Goal: Task Accomplishment & Management: Use online tool/utility

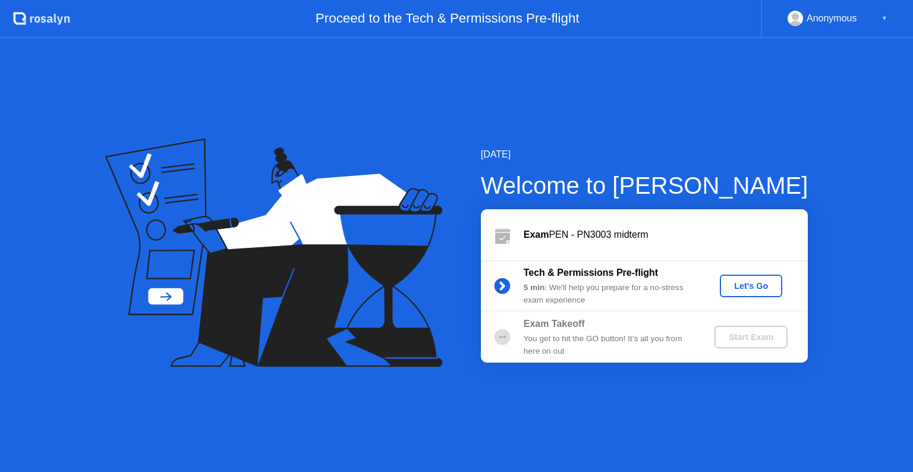
click at [763, 287] on div "Let's Go" at bounding box center [751, 286] width 53 height 10
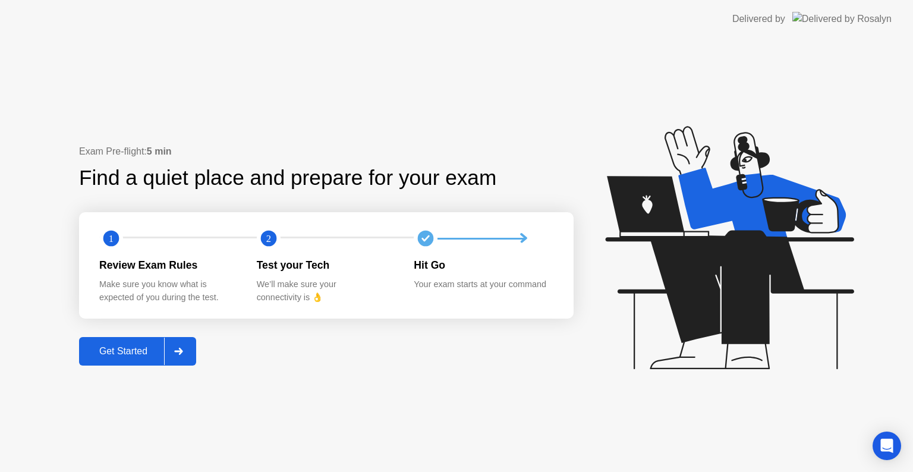
click at [139, 347] on div "Get Started" at bounding box center [123, 351] width 81 height 11
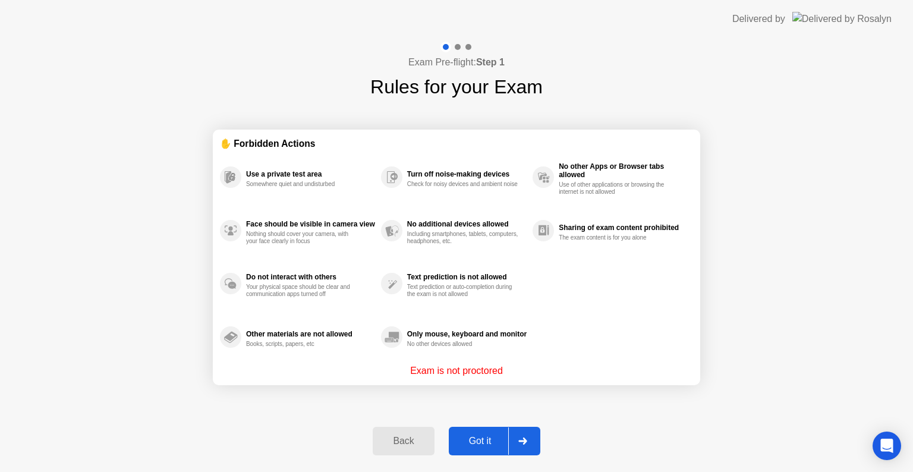
click at [487, 436] on div "Got it" at bounding box center [480, 441] width 56 height 11
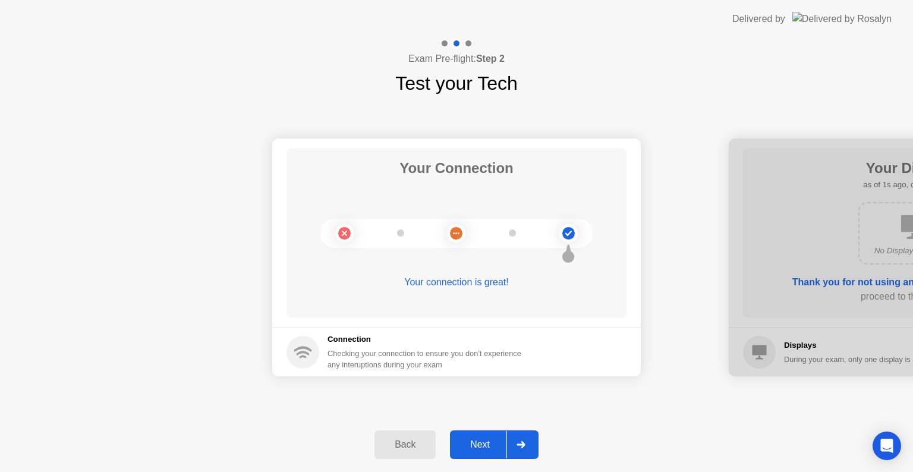
click at [486, 454] on button "Next" at bounding box center [494, 444] width 89 height 29
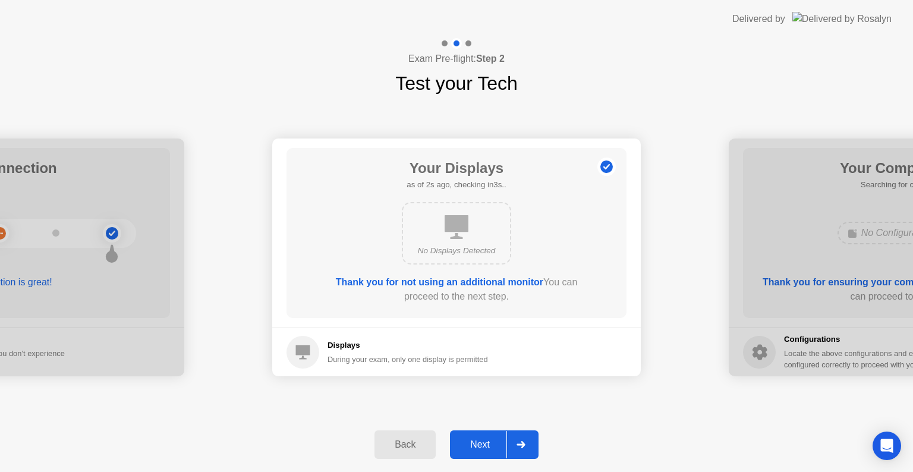
click at [486, 454] on button "Next" at bounding box center [494, 444] width 89 height 29
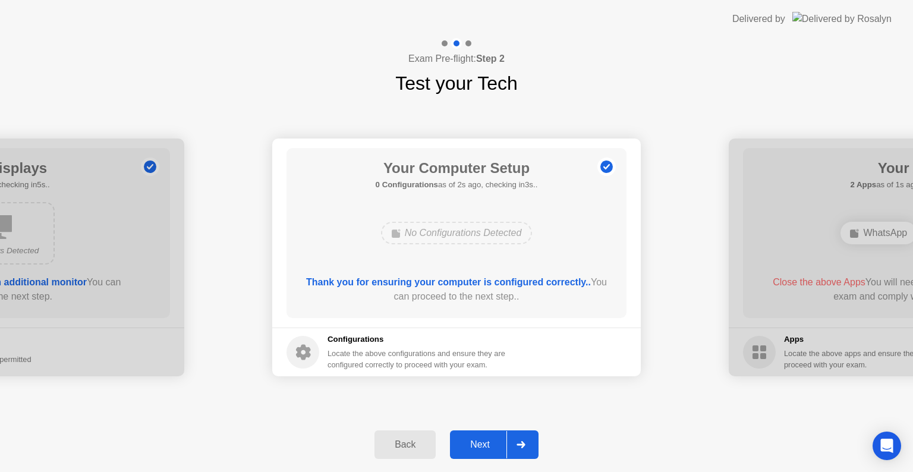
click at [485, 449] on div "Next" at bounding box center [480, 444] width 53 height 11
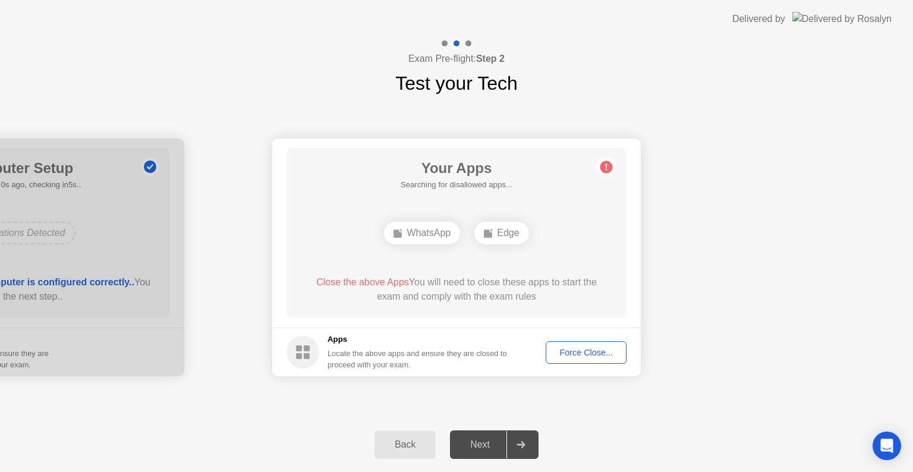
click at [585, 353] on div "Force Close..." at bounding box center [586, 353] width 73 height 10
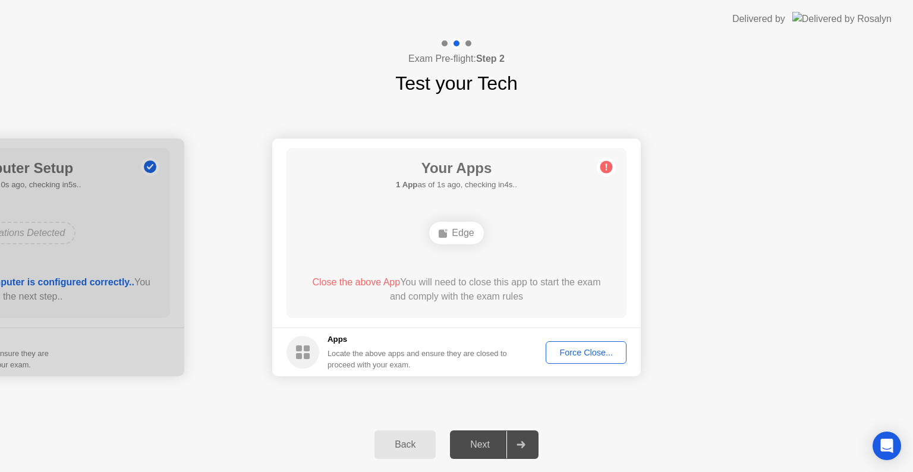
click at [584, 357] on div "Force Close..." at bounding box center [586, 353] width 73 height 10
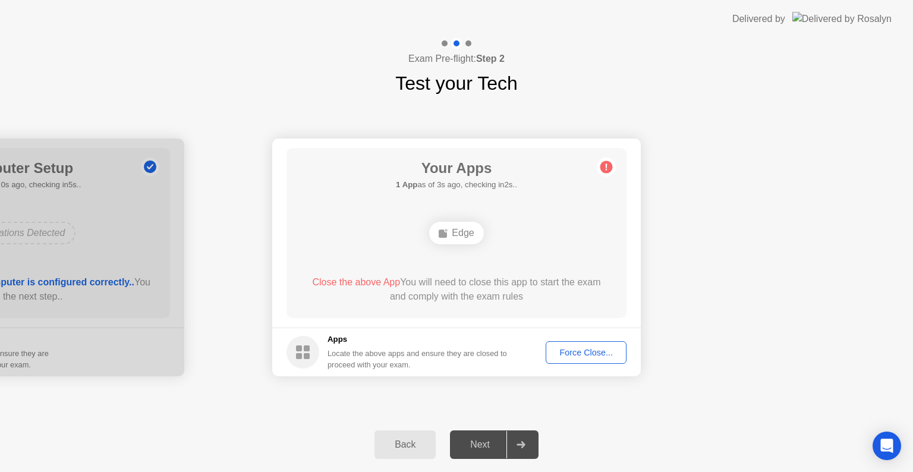
click at [588, 353] on div "Force Close..." at bounding box center [586, 353] width 73 height 10
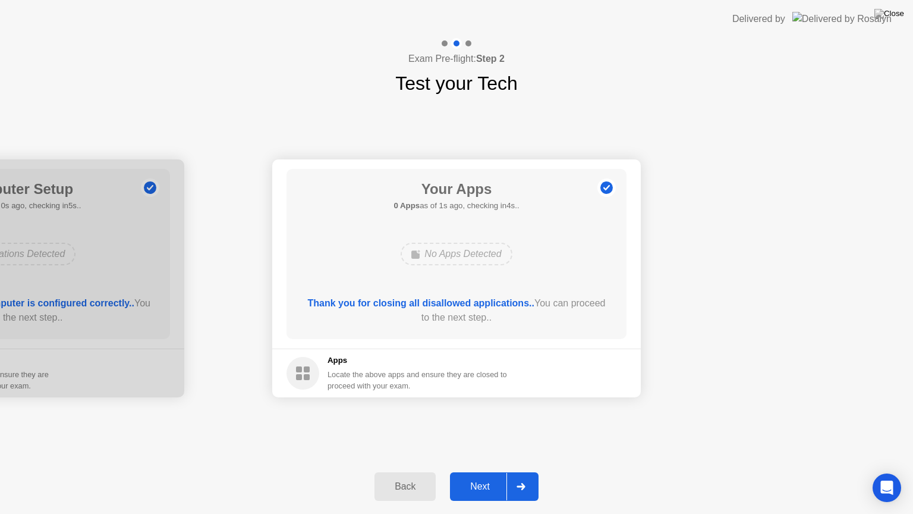
click at [488, 471] on div "Next" at bounding box center [480, 486] width 53 height 11
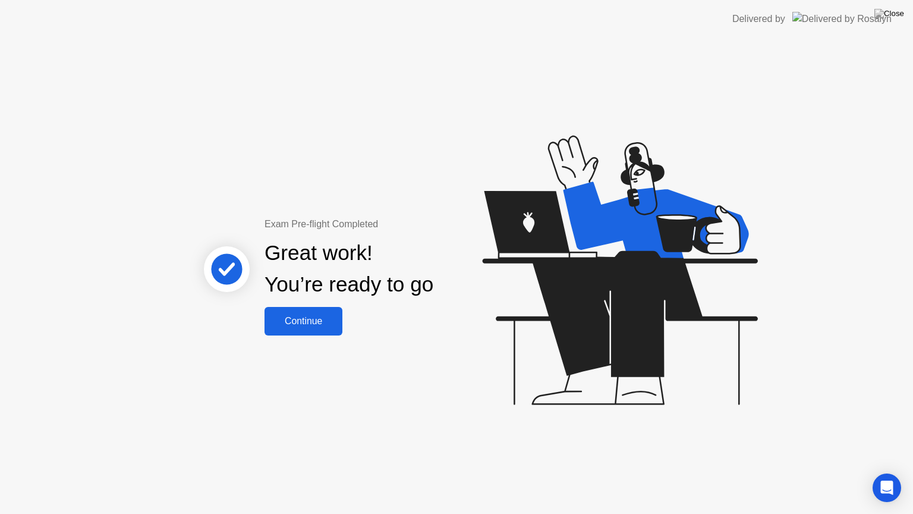
click at [309, 326] on div "Continue" at bounding box center [303, 321] width 71 height 11
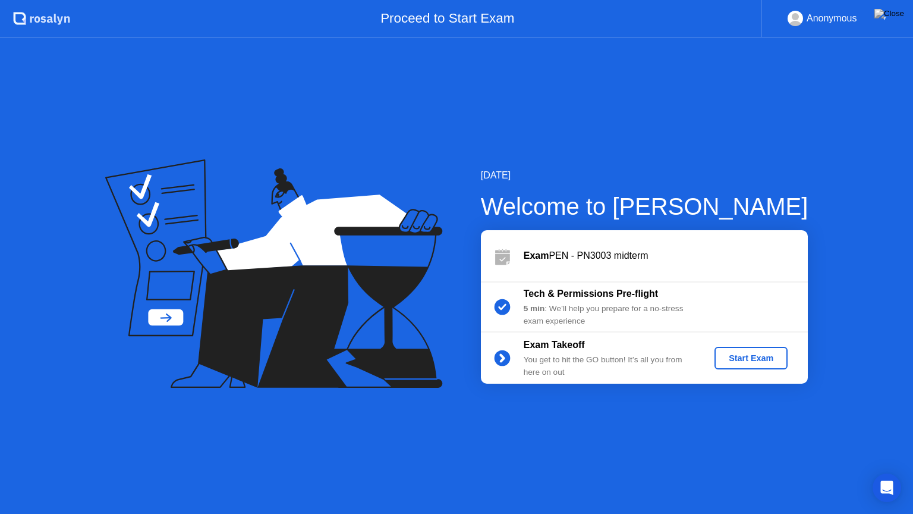
click at [750, 357] on div "Start Exam" at bounding box center [751, 358] width 64 height 10
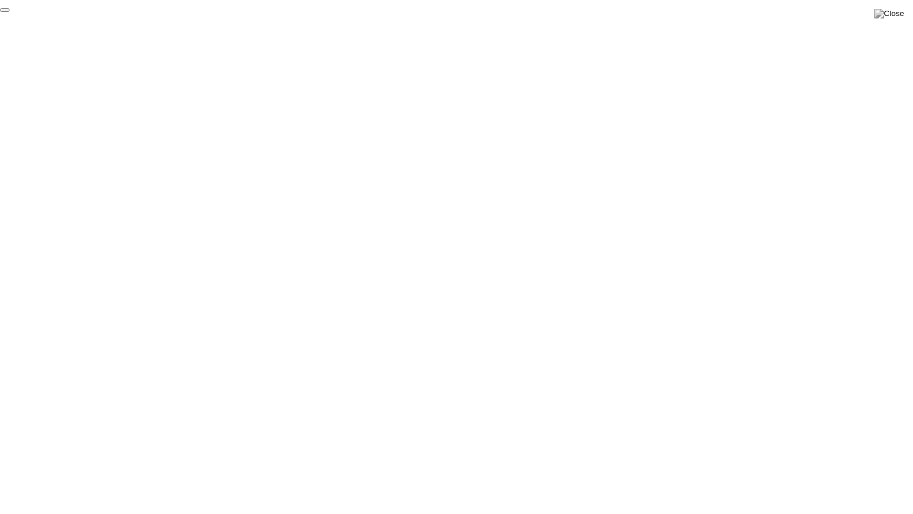
click div "End Proctoring Session"
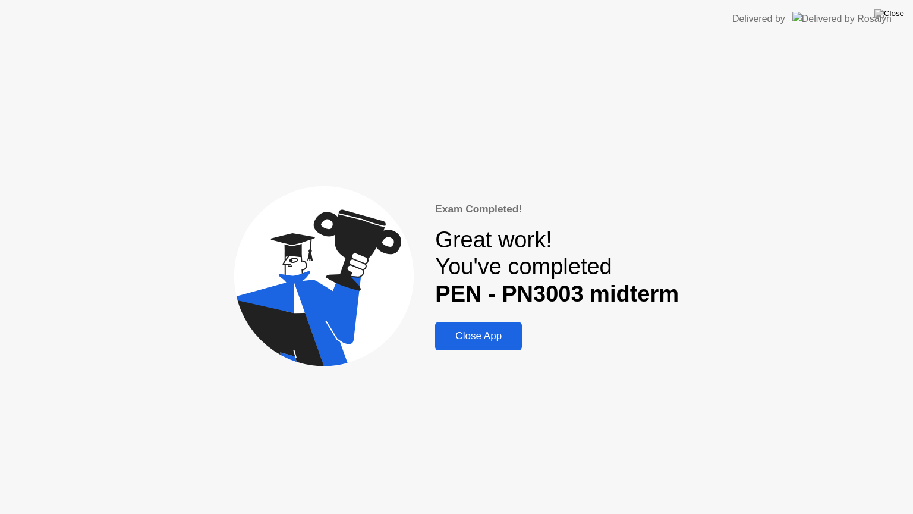
click at [498, 339] on div "Close App" at bounding box center [479, 336] width 80 height 12
